Goal: Task Accomplishment & Management: Use online tool/utility

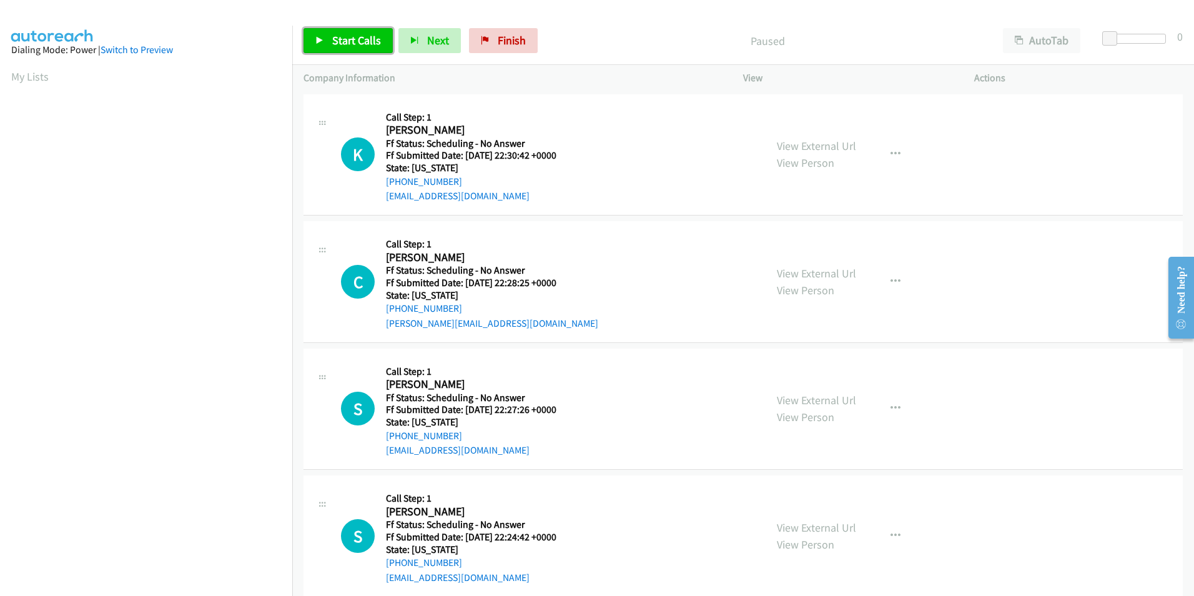
click at [351, 37] on span "Start Calls" at bounding box center [356, 40] width 49 height 14
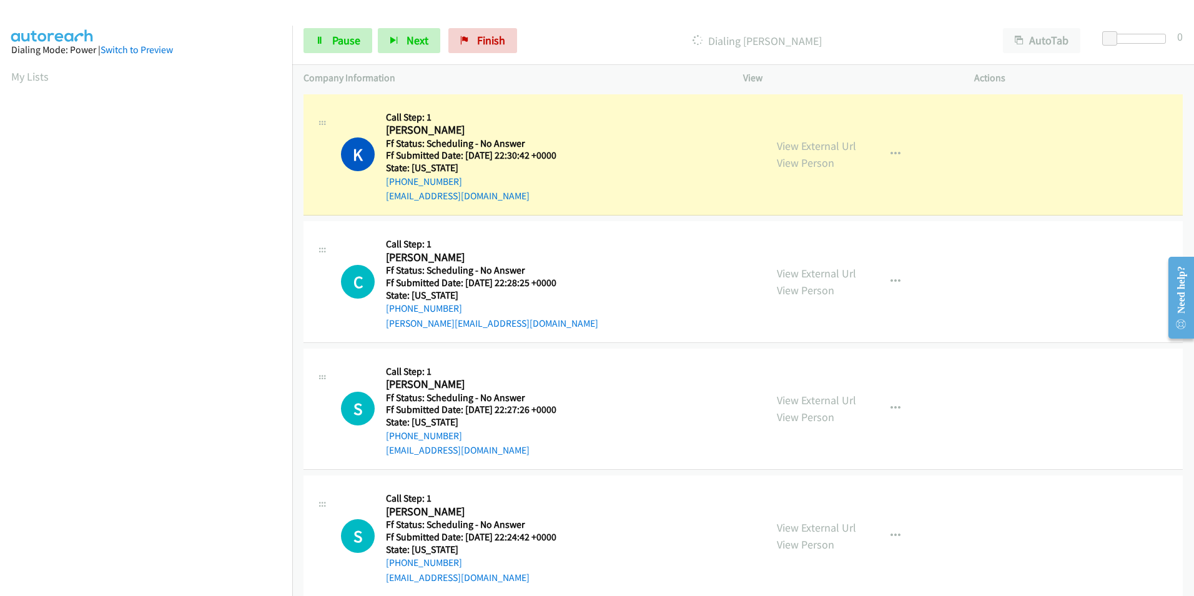
scroll to position [104, 0]
click at [811, 145] on link "View External Url" at bounding box center [816, 146] width 79 height 14
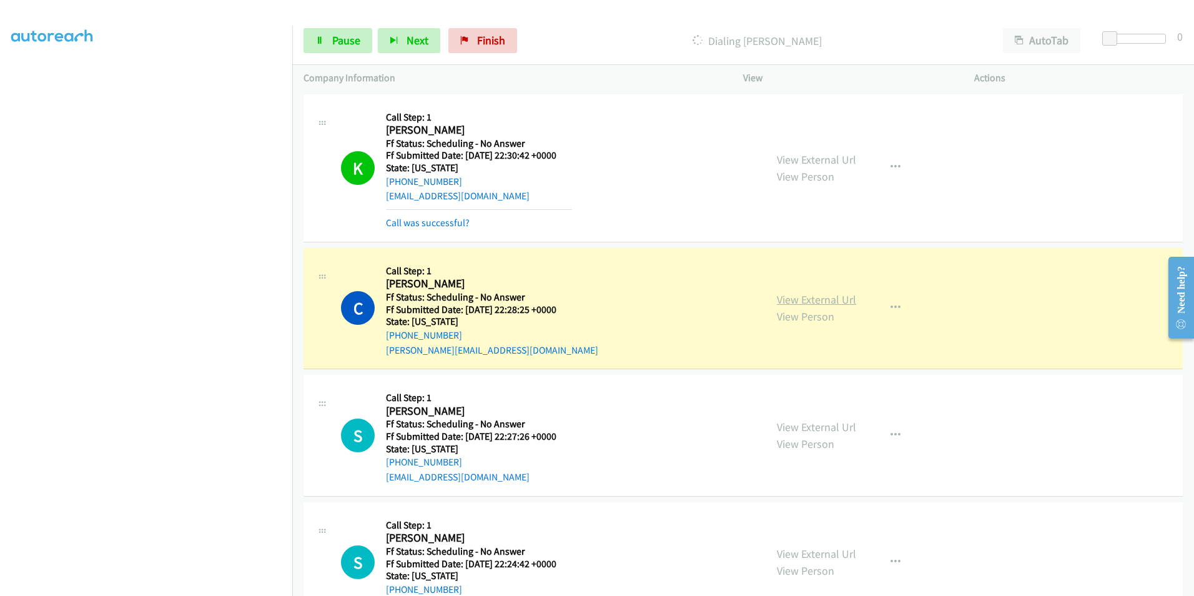
click at [802, 300] on link "View External Url" at bounding box center [816, 299] width 79 height 14
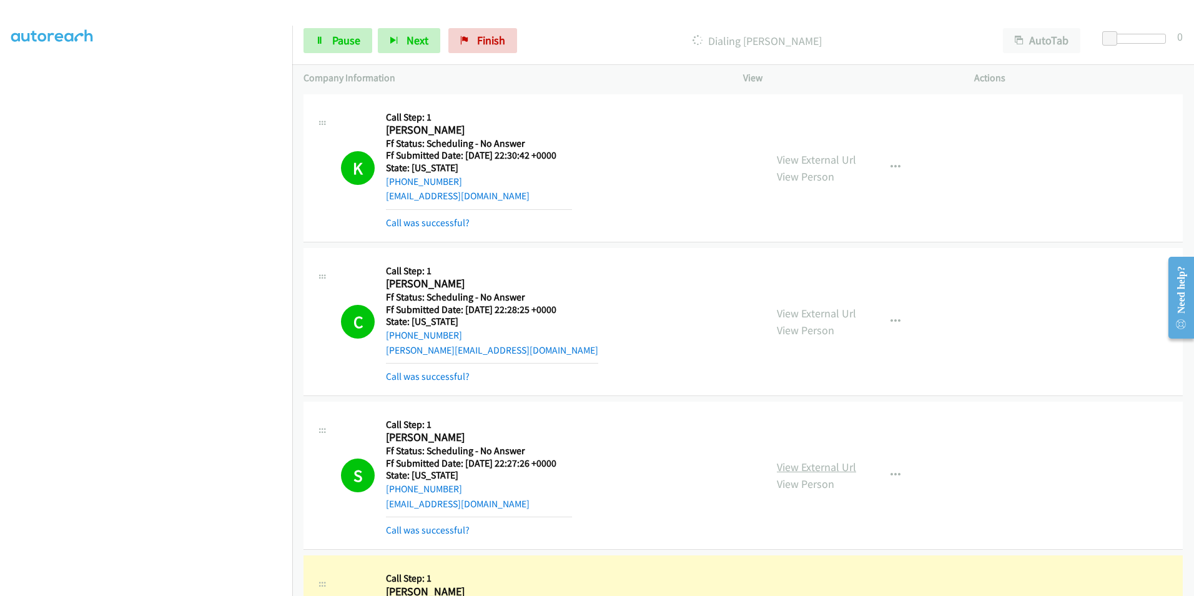
click at [833, 468] on link "View External Url" at bounding box center [816, 467] width 79 height 14
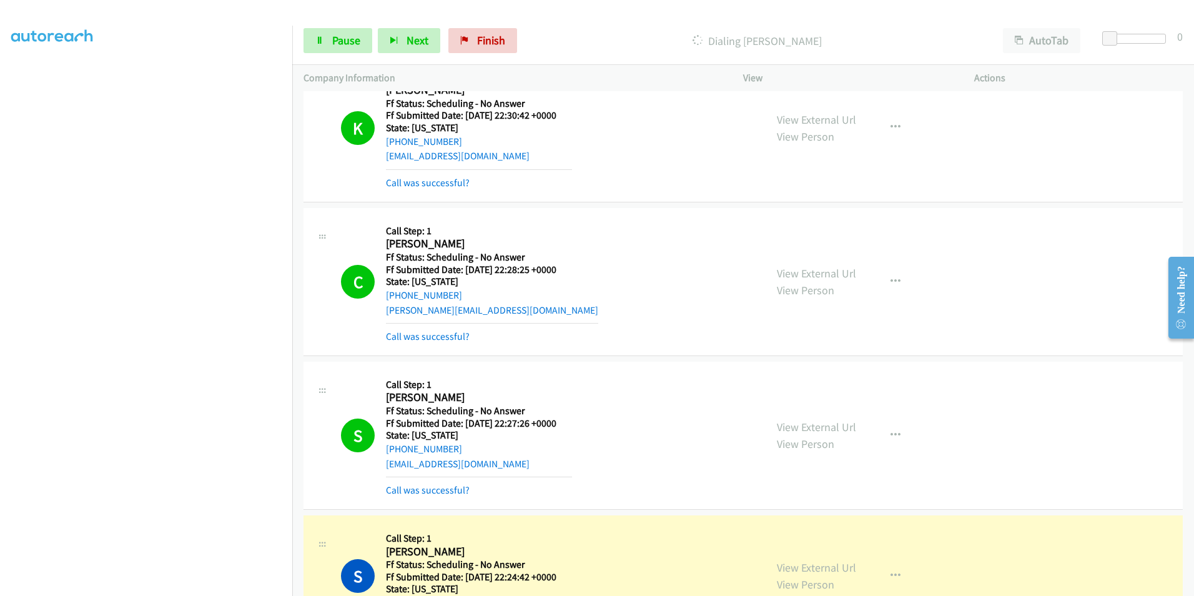
scroll to position [62, 0]
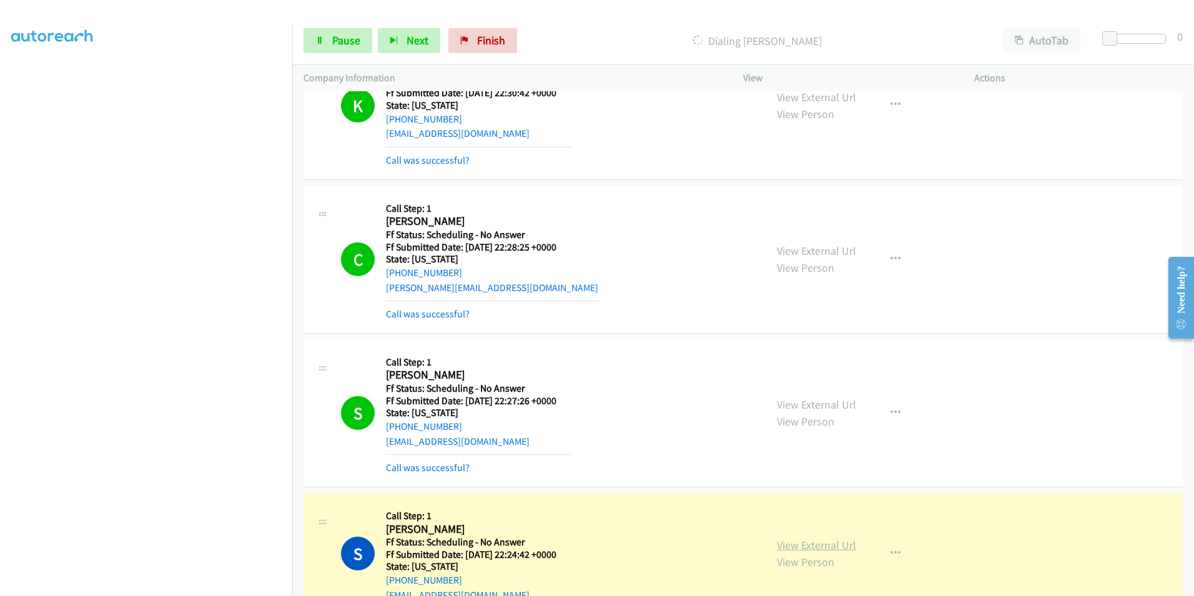
click at [842, 542] on link "View External Url" at bounding box center [816, 545] width 79 height 14
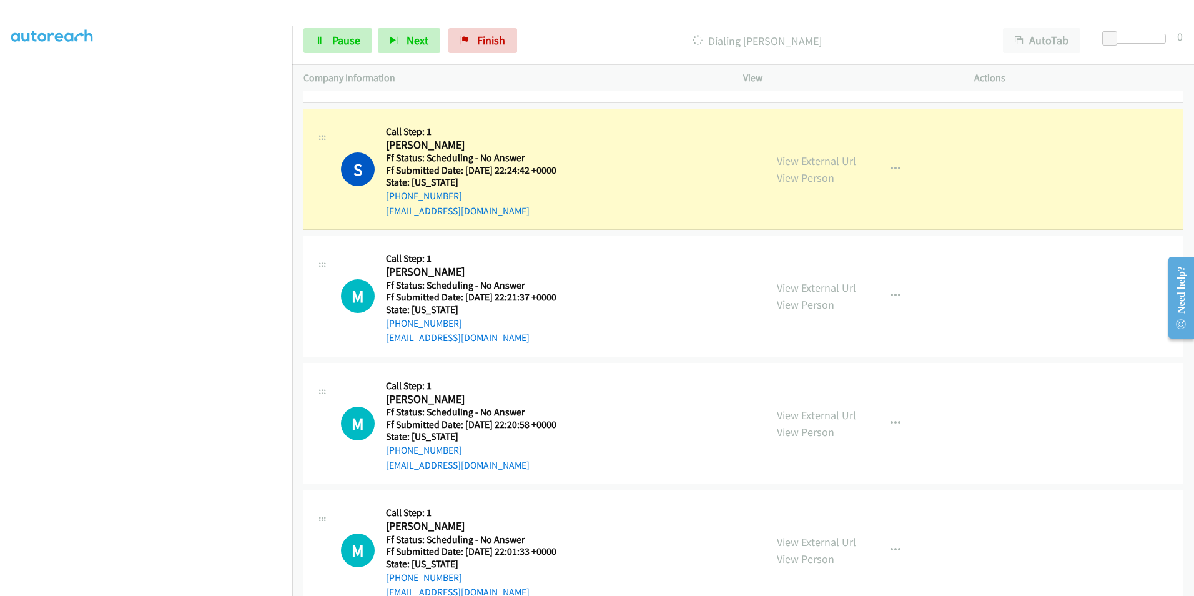
scroll to position [500, 0]
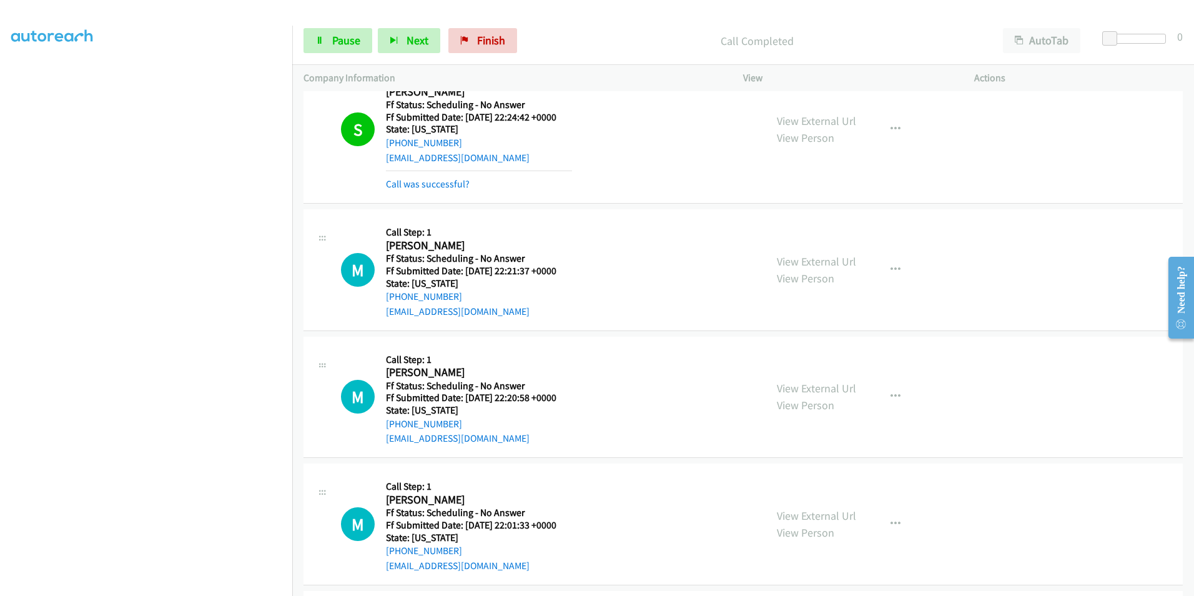
click at [828, 232] on div "View External Url View Person View External Url Email Schedule/Manage Callback …" at bounding box center [887, 269] width 242 height 99
click at [834, 255] on link "View External Url" at bounding box center [816, 261] width 79 height 14
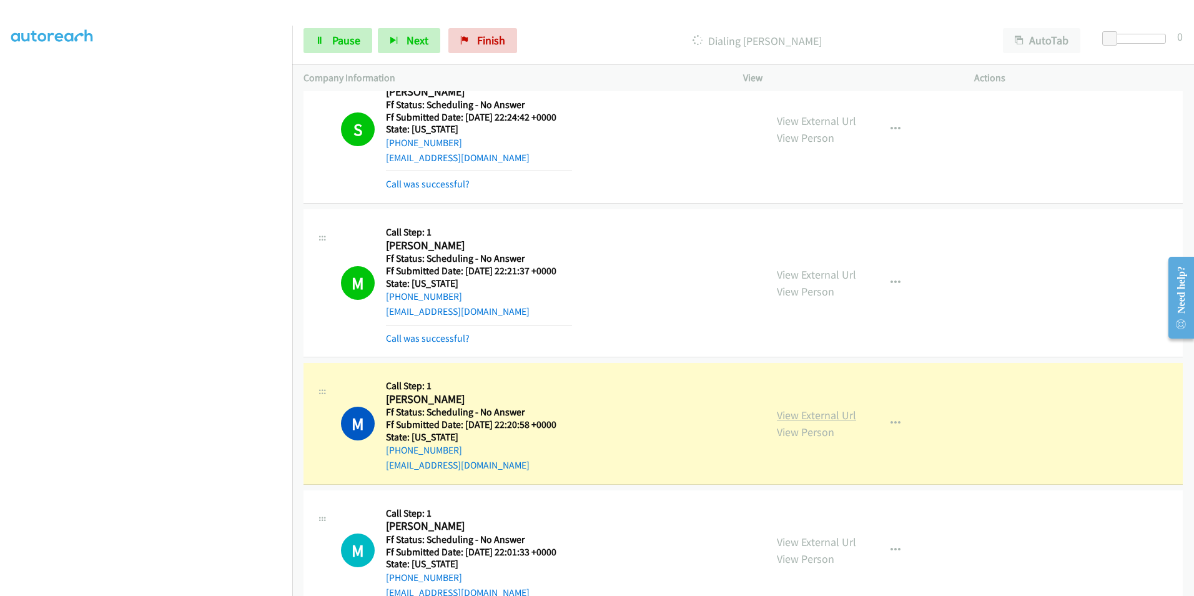
click at [783, 418] on link "View External Url" at bounding box center [816, 415] width 79 height 14
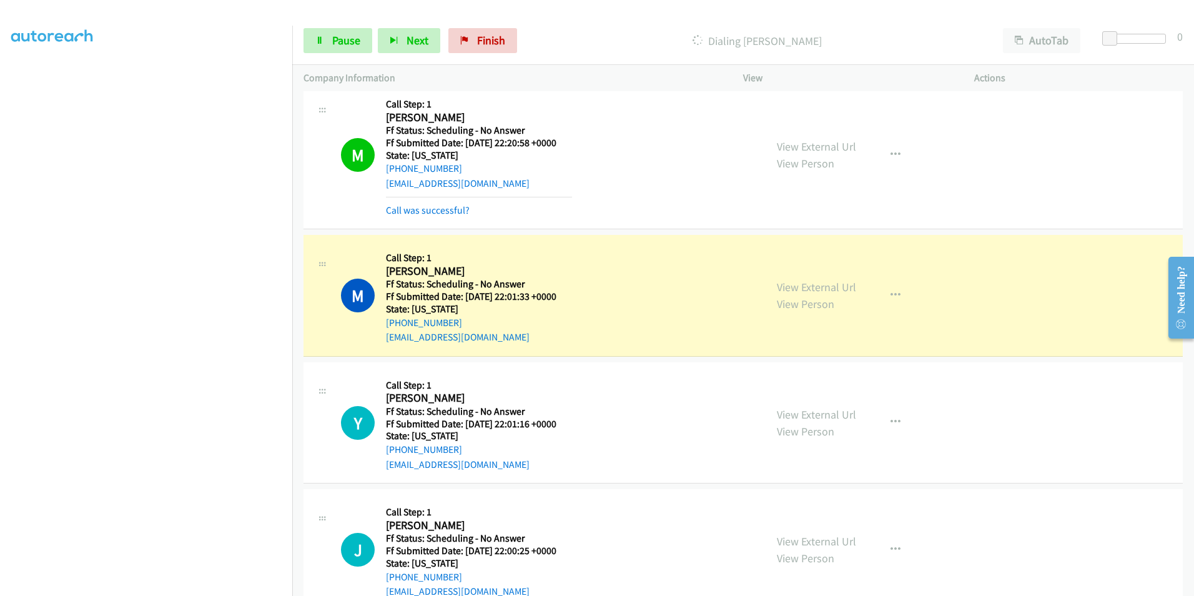
scroll to position [937, 0]
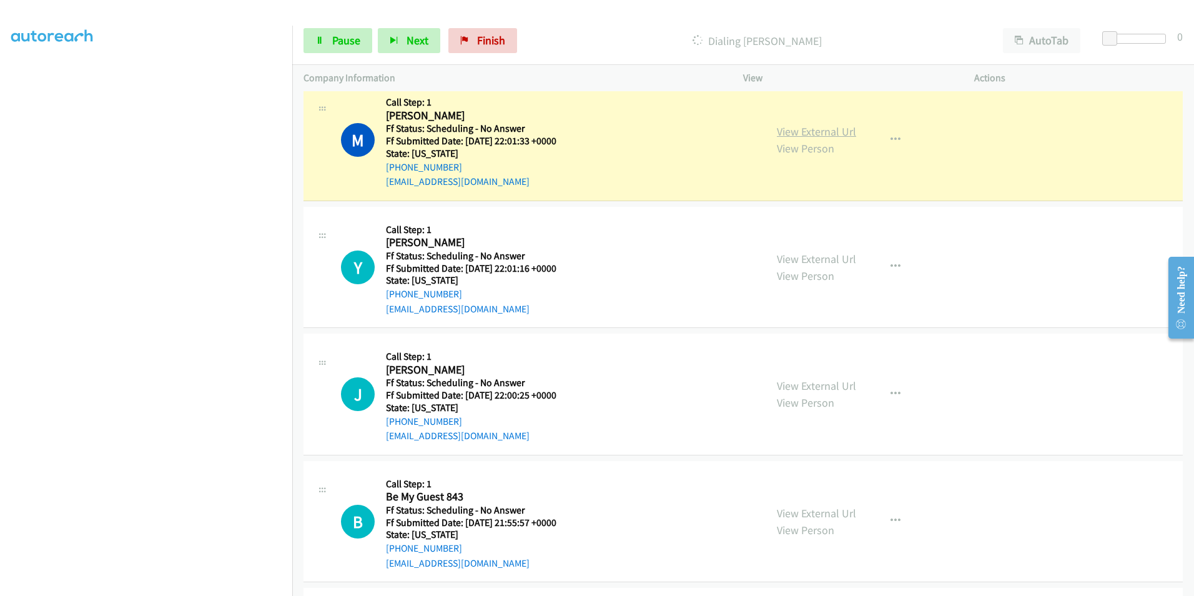
click at [840, 132] on link "View External Url" at bounding box center [816, 131] width 79 height 14
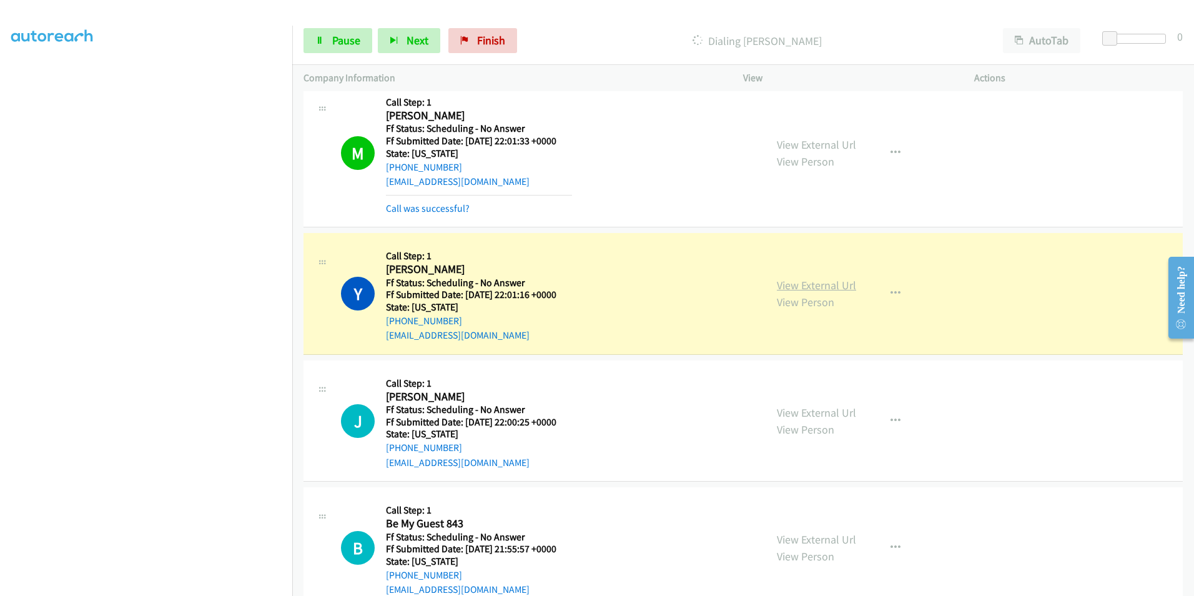
click at [830, 288] on link "View External Url" at bounding box center [816, 285] width 79 height 14
click at [821, 287] on link "View External Url" at bounding box center [816, 285] width 79 height 14
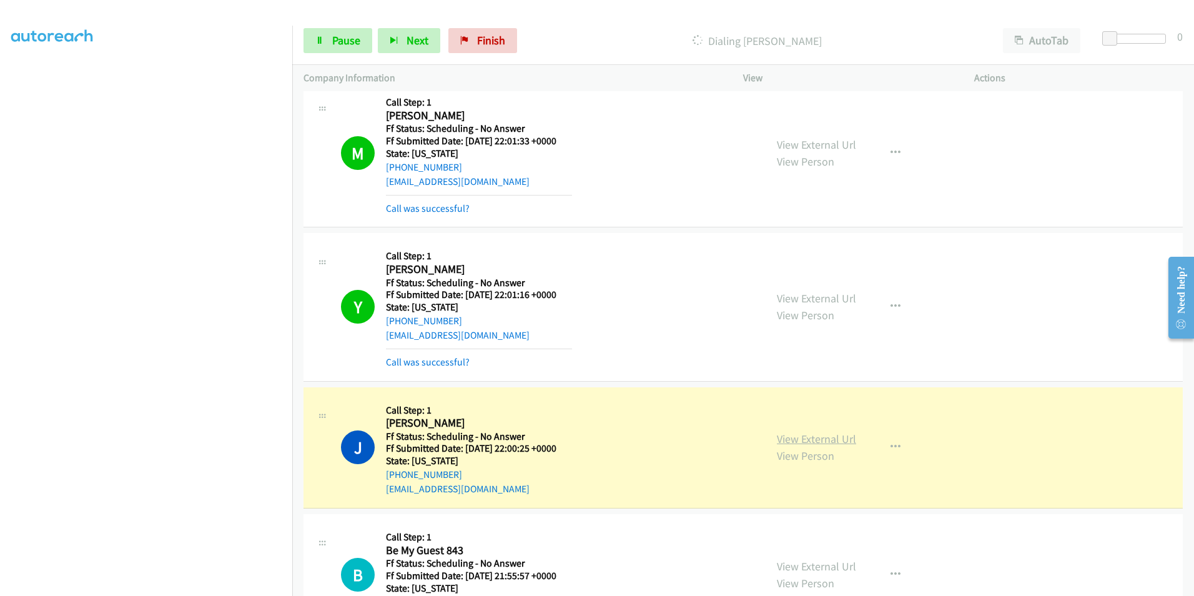
click at [835, 439] on link "View External Url" at bounding box center [816, 439] width 79 height 14
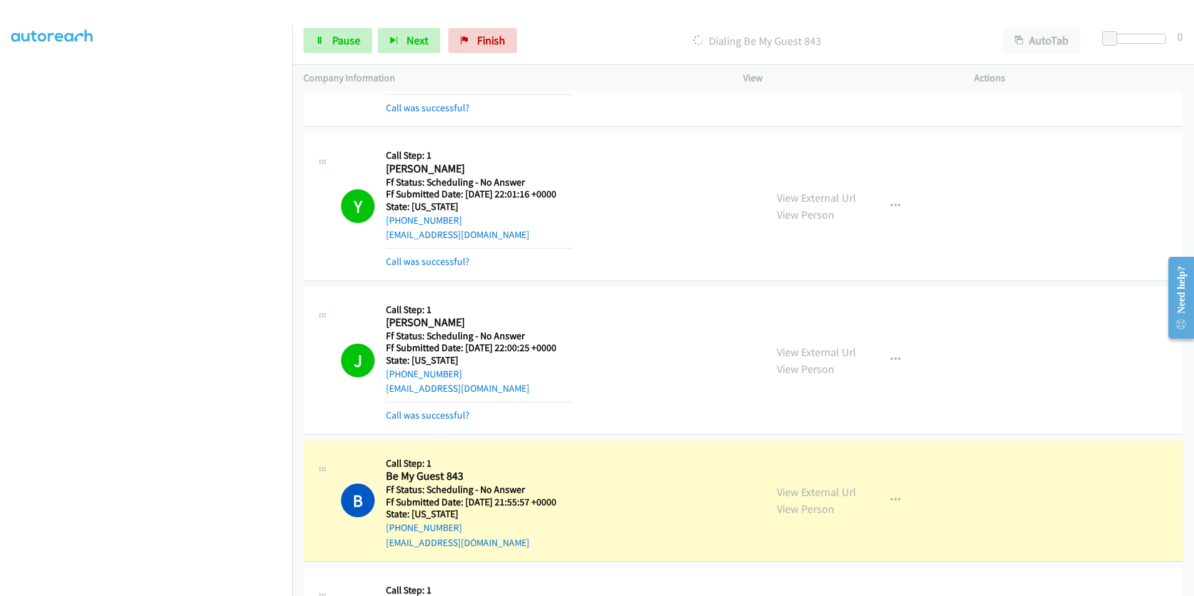
scroll to position [1124, 0]
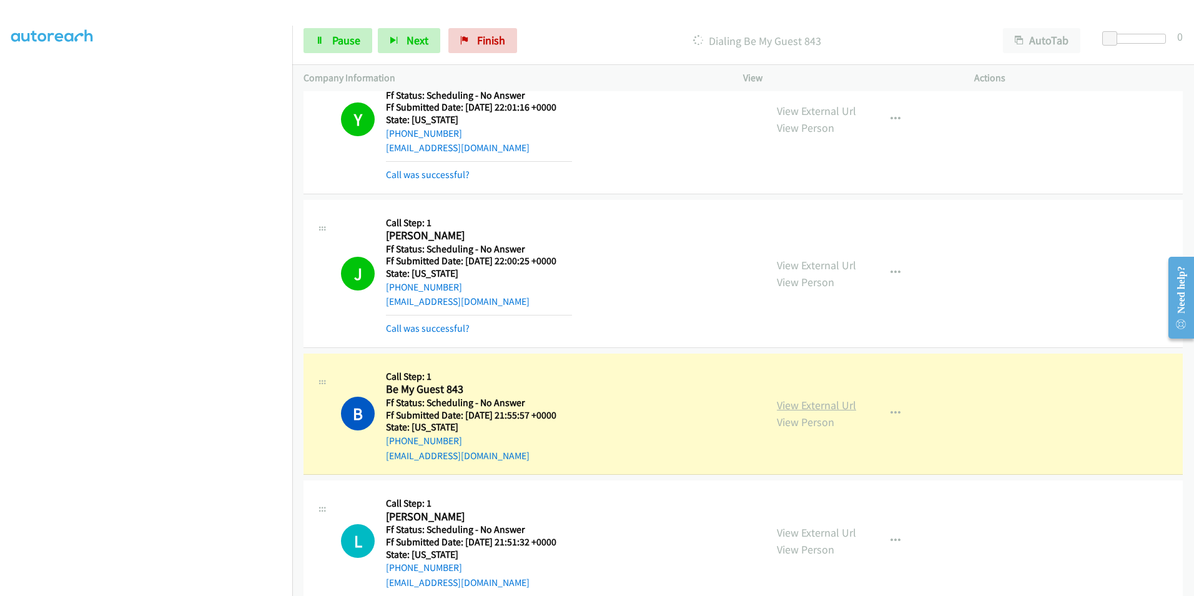
click at [822, 406] on link "View External Url" at bounding box center [816, 405] width 79 height 14
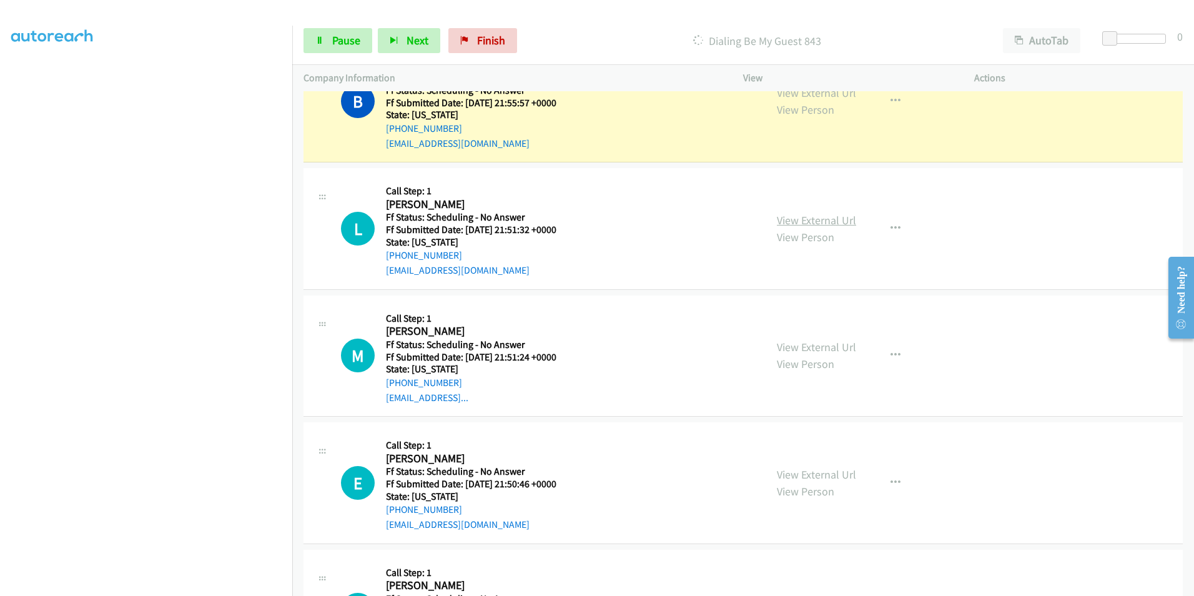
scroll to position [1374, 0]
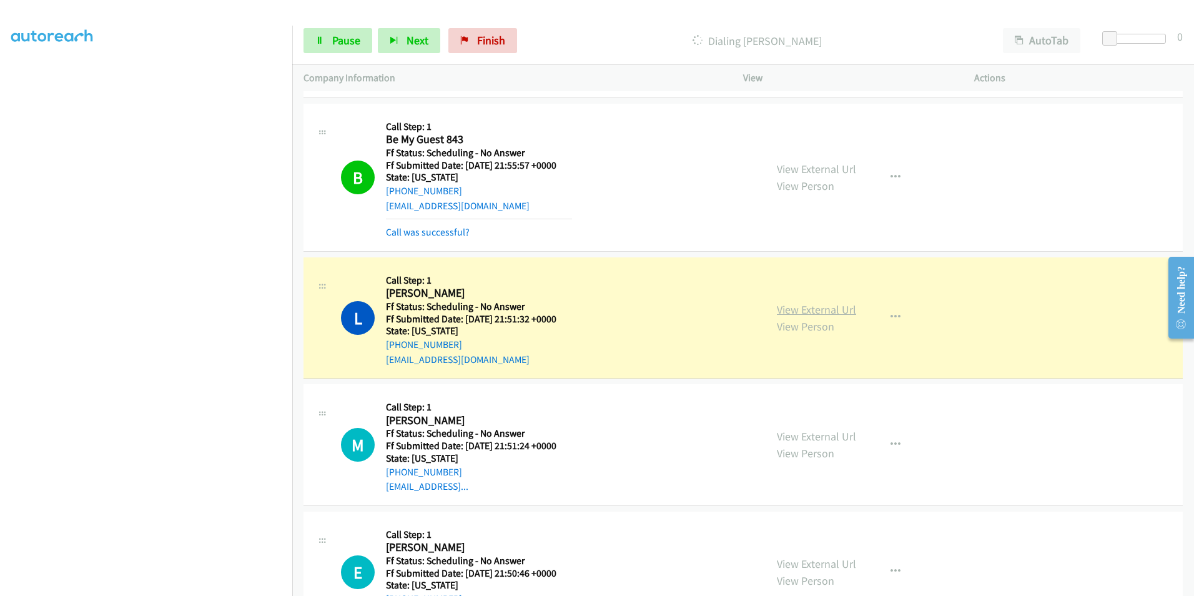
click at [834, 308] on link "View External Url" at bounding box center [816, 309] width 79 height 14
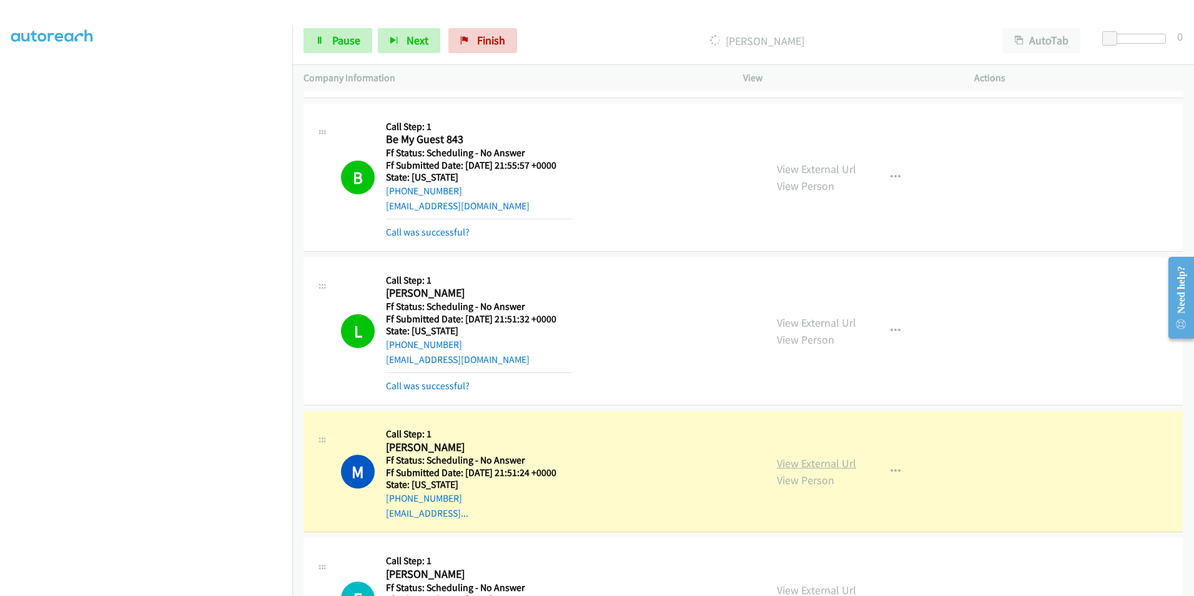
click at [788, 463] on link "View External Url" at bounding box center [816, 463] width 79 height 14
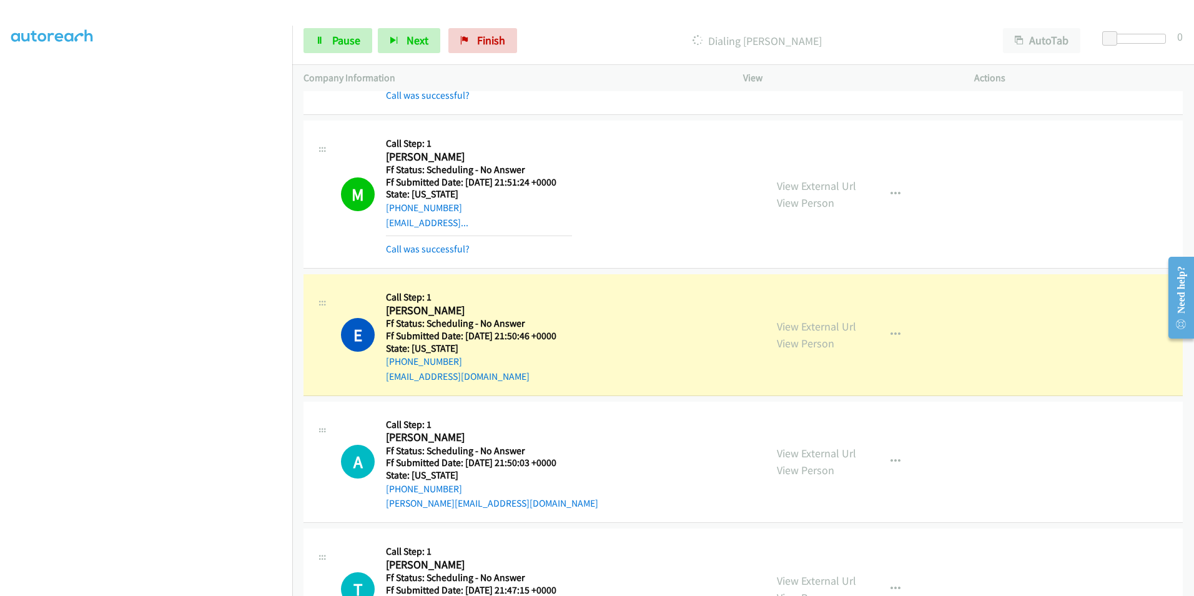
scroll to position [1686, 0]
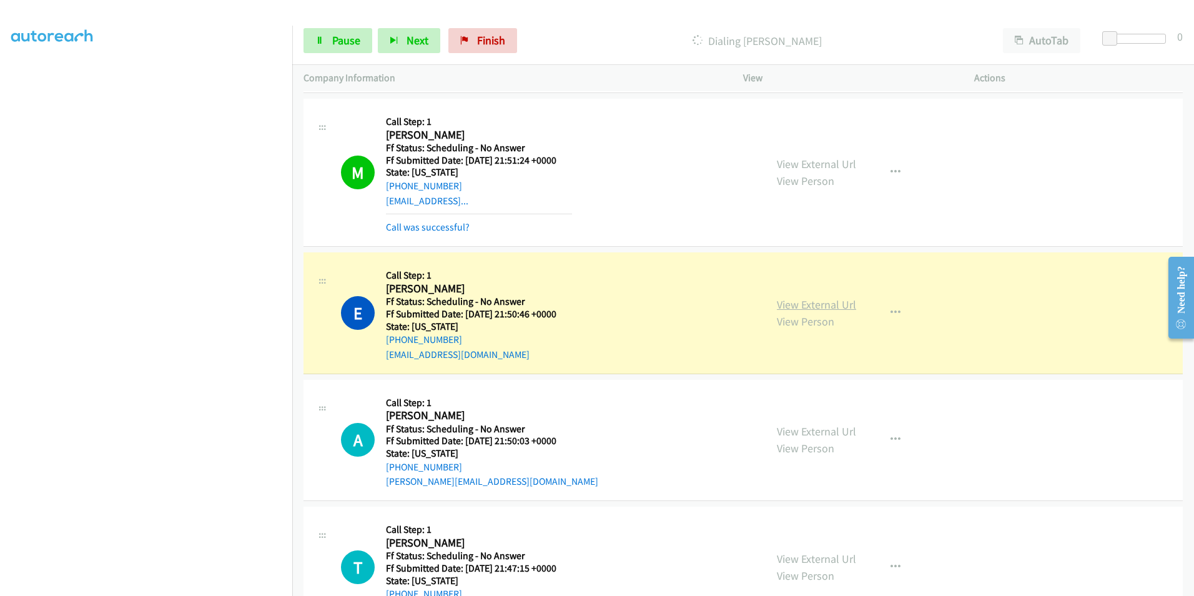
click at [798, 305] on link "View External Url" at bounding box center [816, 304] width 79 height 14
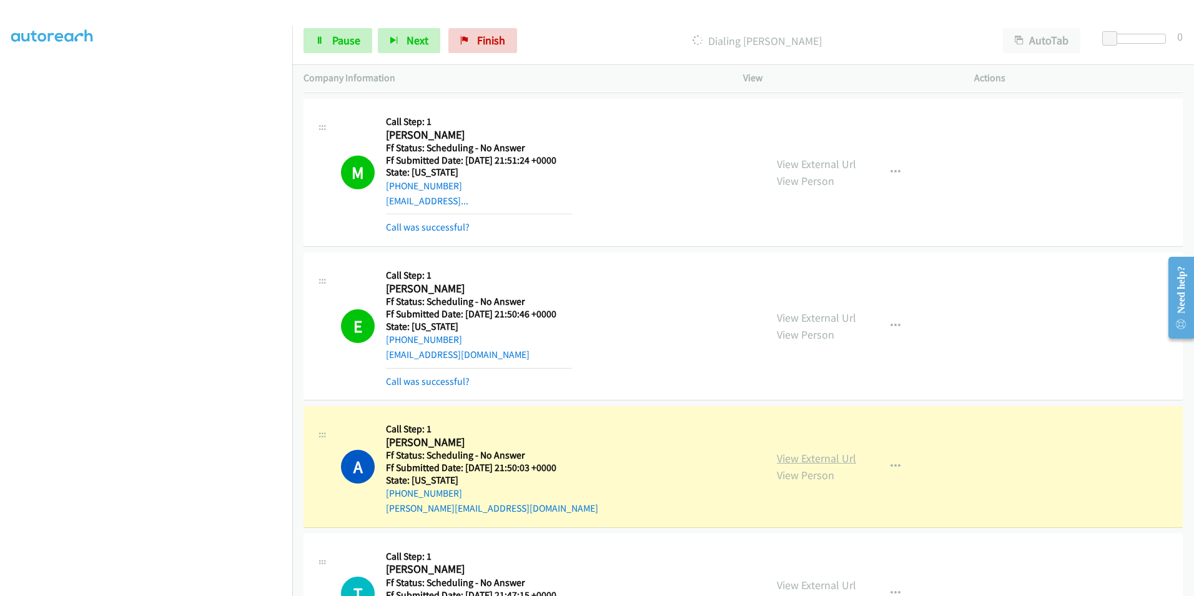
click at [839, 455] on link "View External Url" at bounding box center [816, 458] width 79 height 14
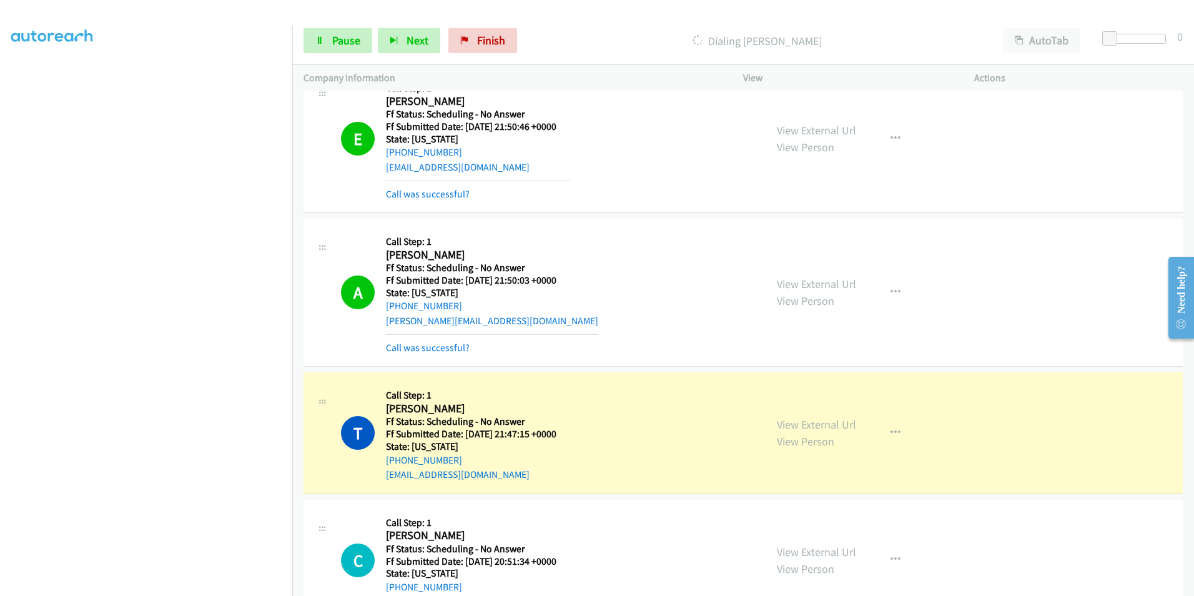
scroll to position [1936, 0]
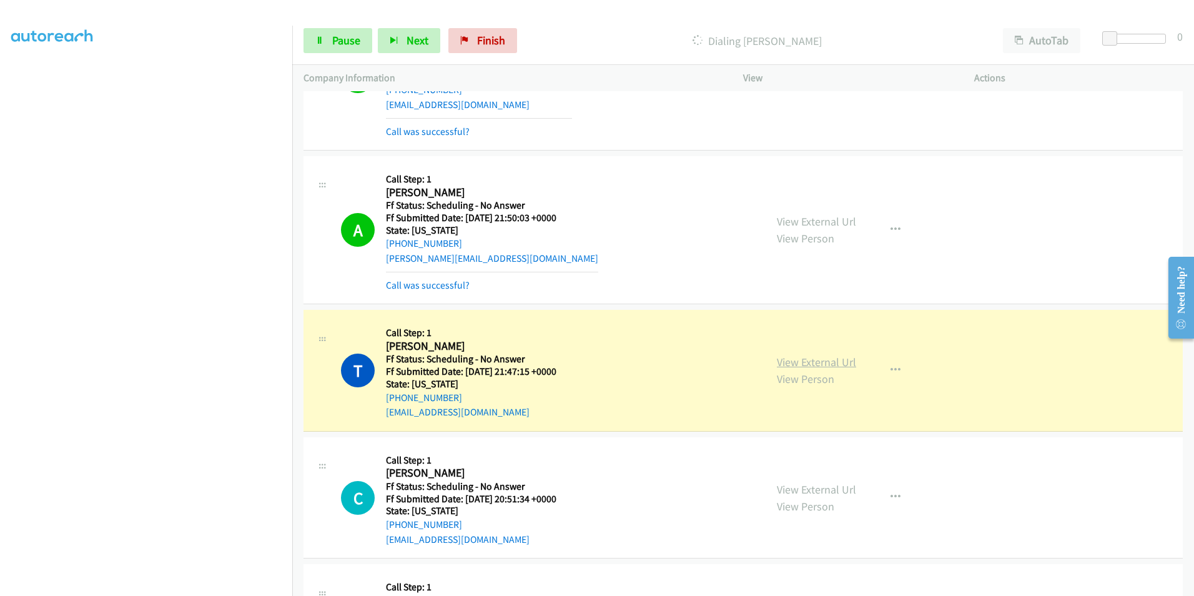
click at [793, 365] on link "View External Url" at bounding box center [816, 362] width 79 height 14
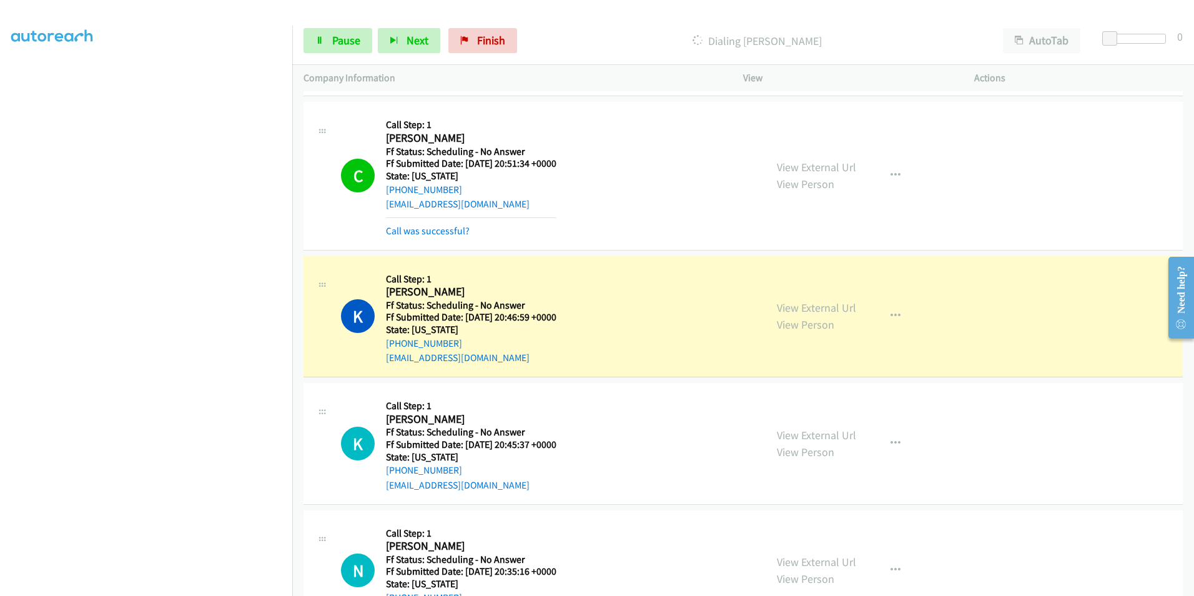
scroll to position [2311, 0]
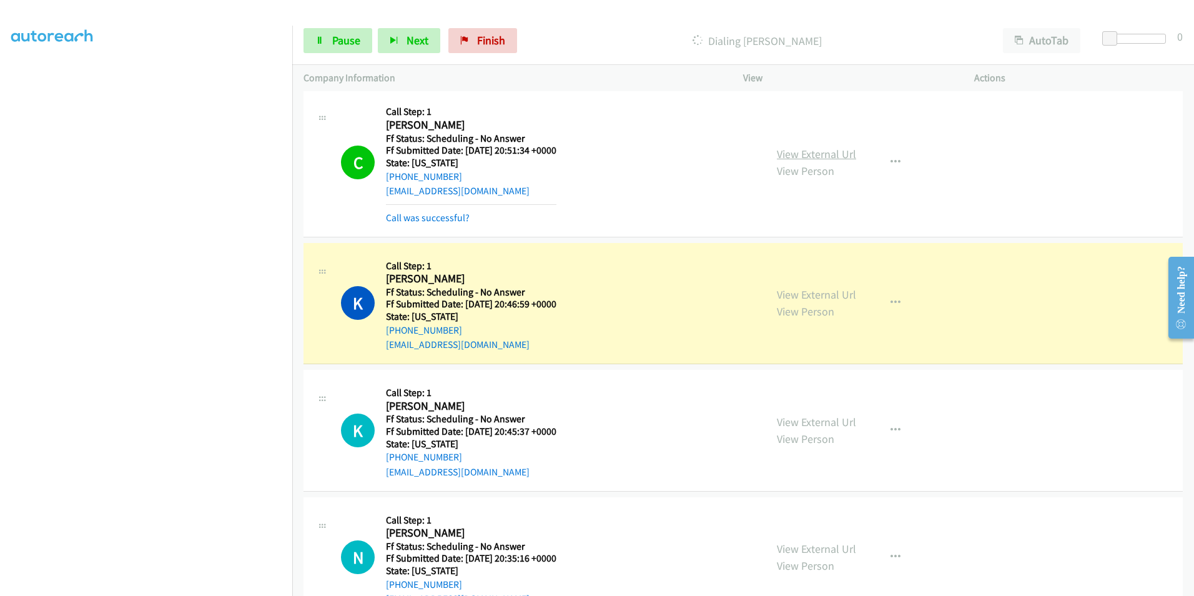
click at [789, 152] on link "View External Url" at bounding box center [816, 154] width 79 height 14
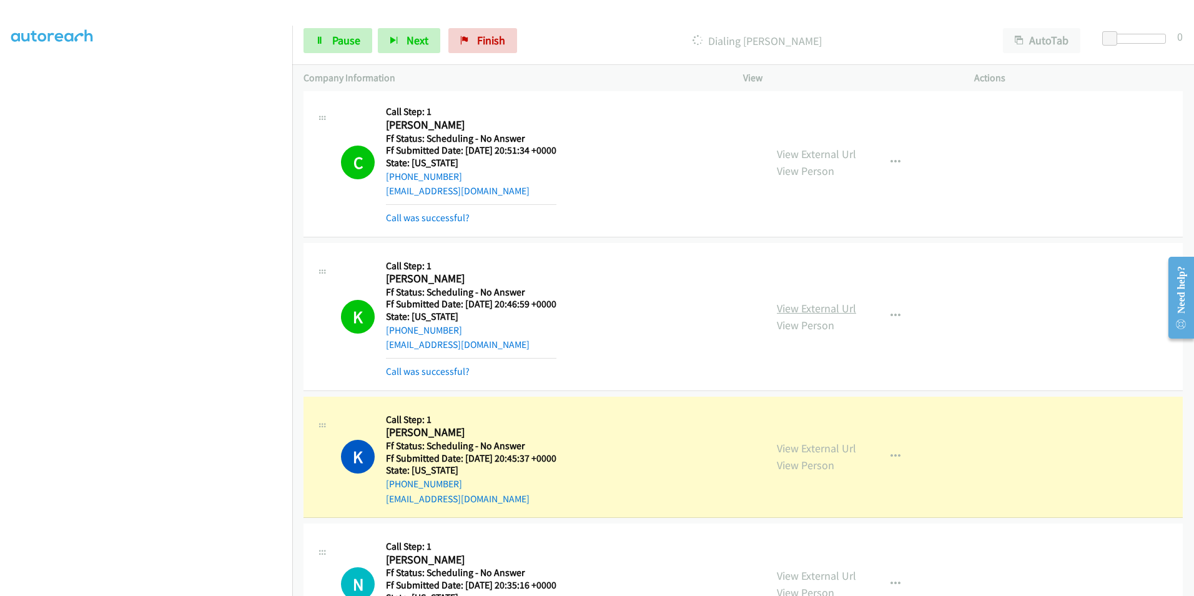
click at [810, 312] on link "View External Url" at bounding box center [816, 308] width 79 height 14
click at [801, 447] on link "View External Url" at bounding box center [816, 448] width 79 height 14
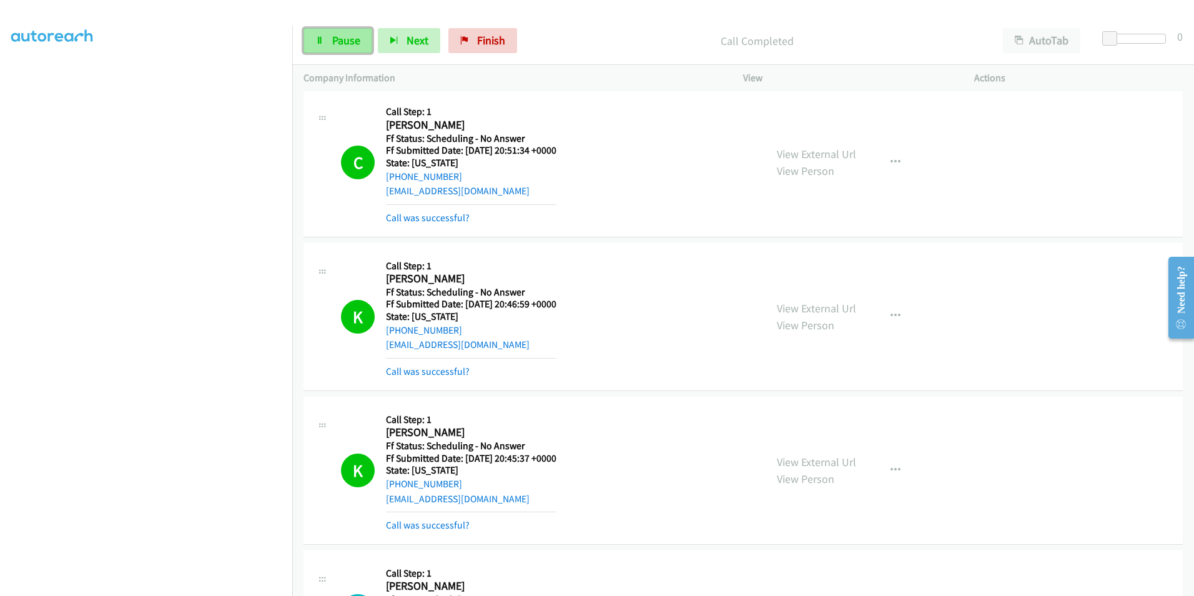
click at [339, 45] on span "Pause" at bounding box center [346, 40] width 28 height 14
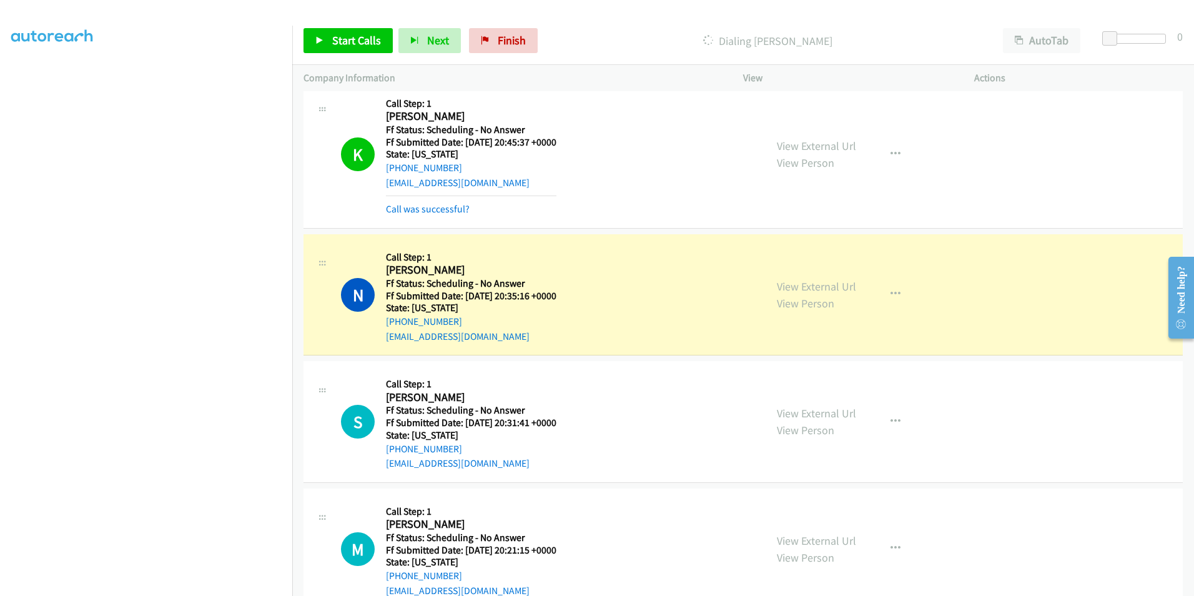
scroll to position [2686, 0]
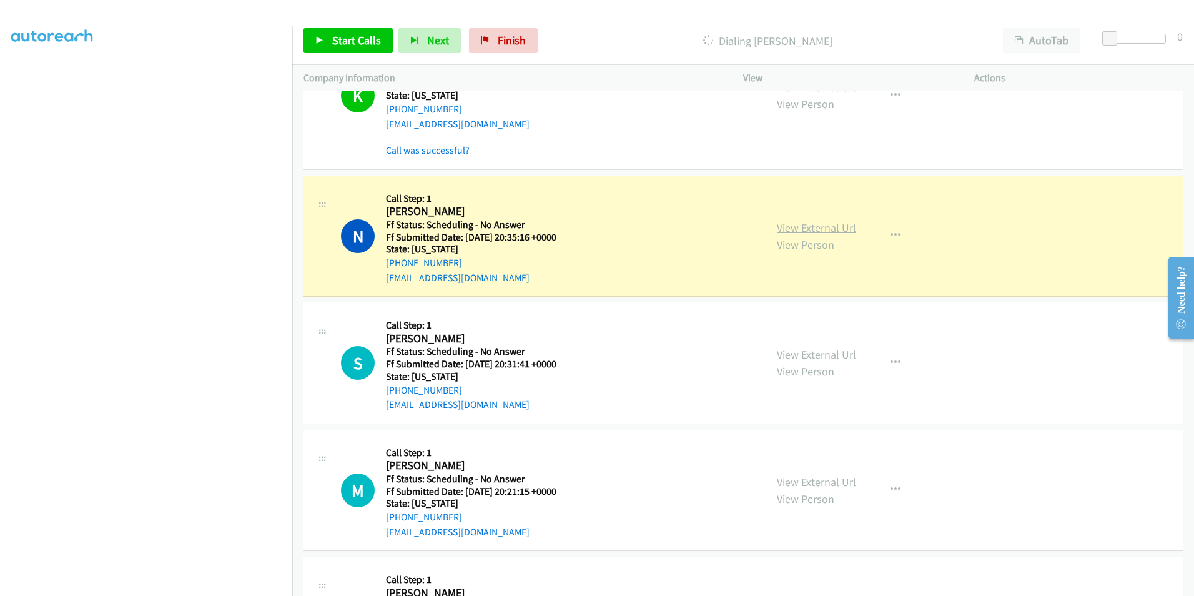
click at [815, 225] on link "View External Url" at bounding box center [816, 227] width 79 height 14
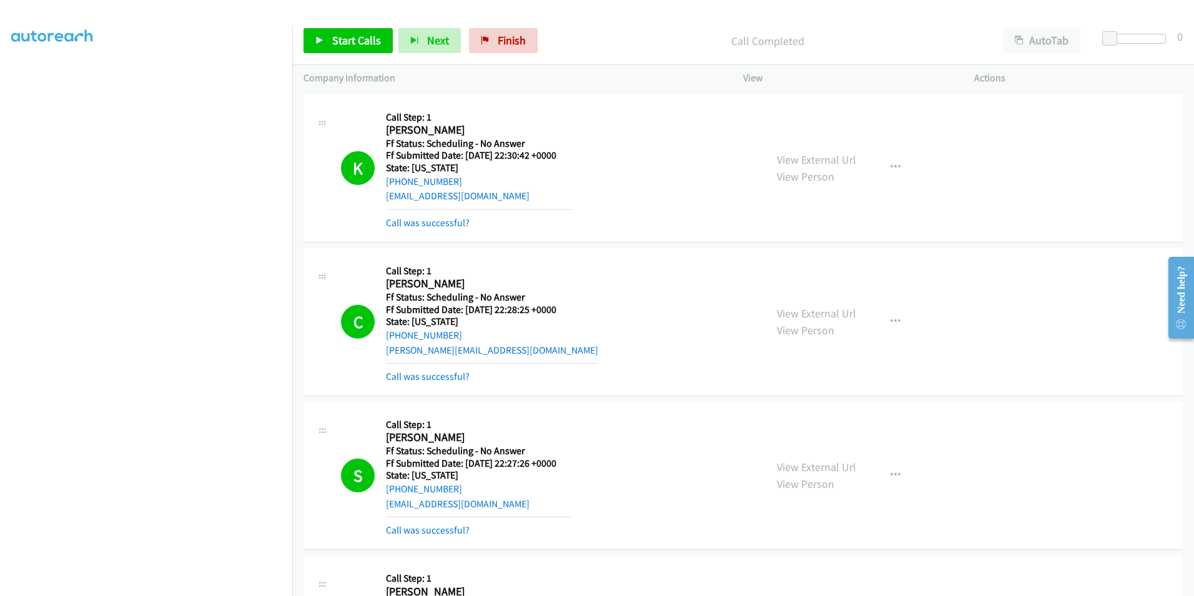
scroll to position [42, 0]
click at [510, 41] on span "Finish" at bounding box center [512, 40] width 28 height 14
